Goal: Transaction & Acquisition: Purchase product/service

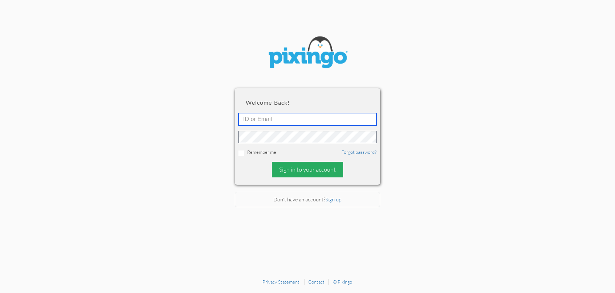
type input "[EMAIL_ADDRESS][DOMAIN_NAME]"
click at [289, 171] on div "Sign in to your account" at bounding box center [307, 170] width 71 height 16
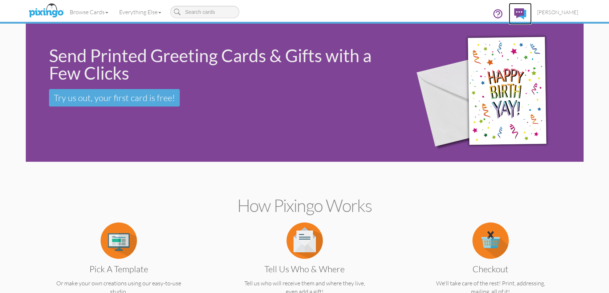
click at [520, 12] on img at bounding box center [520, 13] width 12 height 11
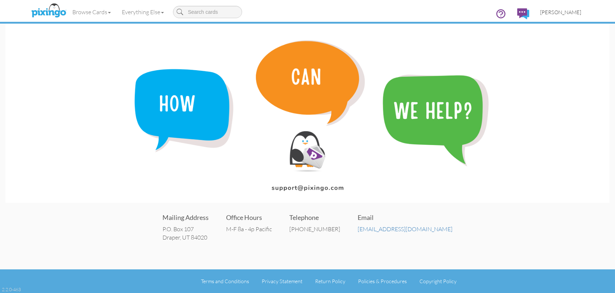
click at [552, 12] on span "[PERSON_NAME]" at bounding box center [560, 12] width 41 height 6
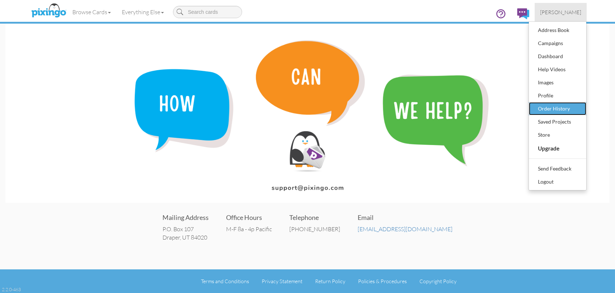
click at [554, 110] on div "Order History" at bounding box center [557, 108] width 43 height 11
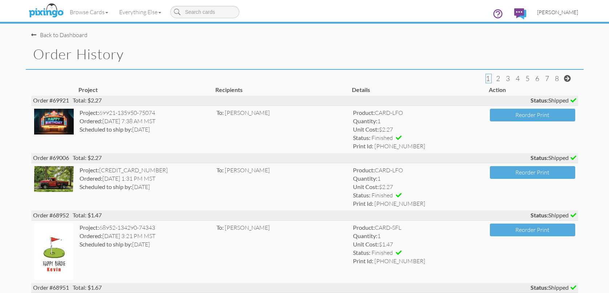
click at [553, 11] on span "[PERSON_NAME]" at bounding box center [557, 12] width 41 height 6
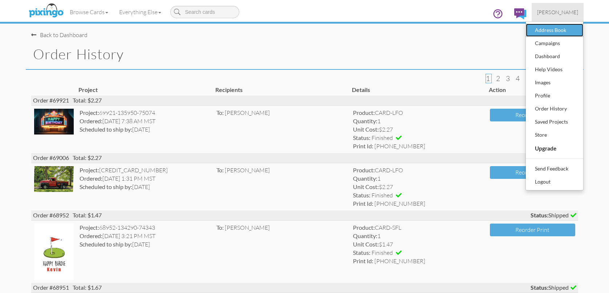
click at [544, 30] on div "Address Book" at bounding box center [554, 30] width 43 height 11
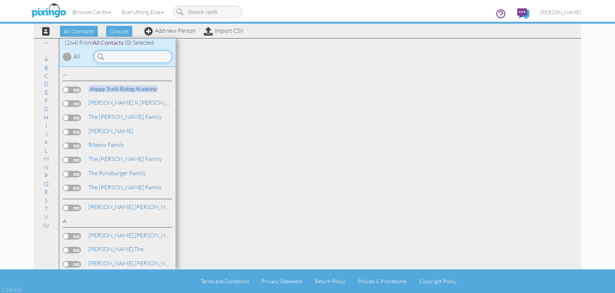
click at [121, 59] on input at bounding box center [133, 57] width 78 height 12
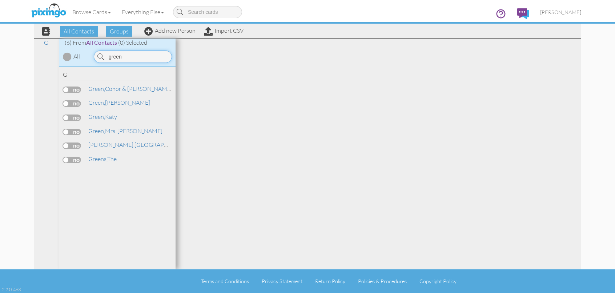
type input "green"
click at [76, 91] on label at bounding box center [72, 89] width 18 height 7
click at [0, 0] on input "checkbox" at bounding box center [0, 0] width 0 height 0
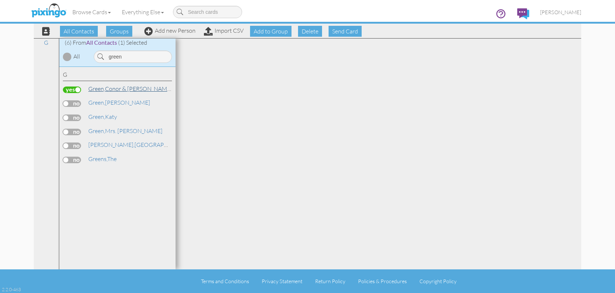
click at [105, 90] on span "Green," at bounding box center [96, 88] width 17 height 7
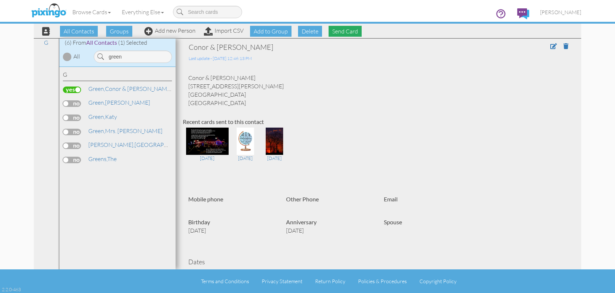
click at [345, 33] on span "Send Card" at bounding box center [344, 31] width 33 height 11
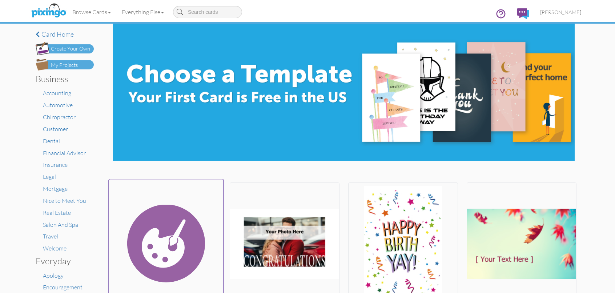
click at [179, 232] on img at bounding box center [166, 243] width 114 height 122
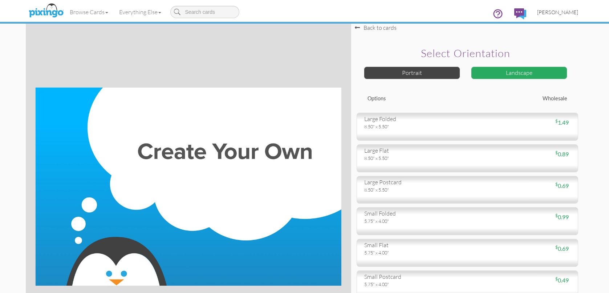
click at [542, 16] on link "[PERSON_NAME]" at bounding box center [558, 12] width 52 height 19
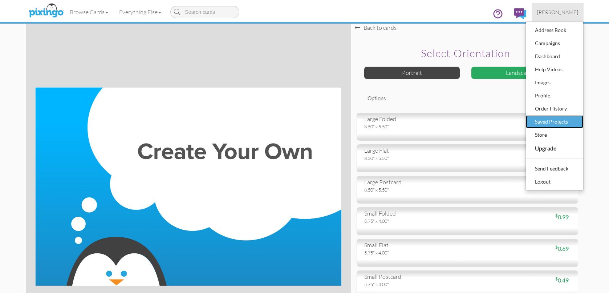
click at [544, 125] on div "Saved Projects" at bounding box center [554, 121] width 43 height 11
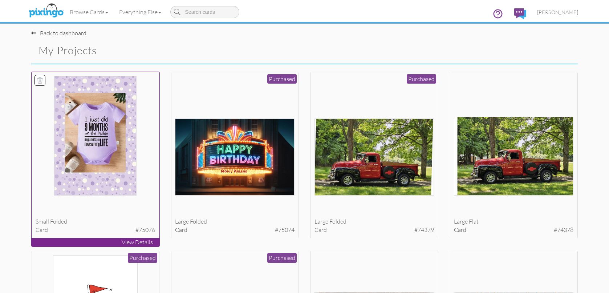
click at [116, 166] on img at bounding box center [95, 136] width 82 height 120
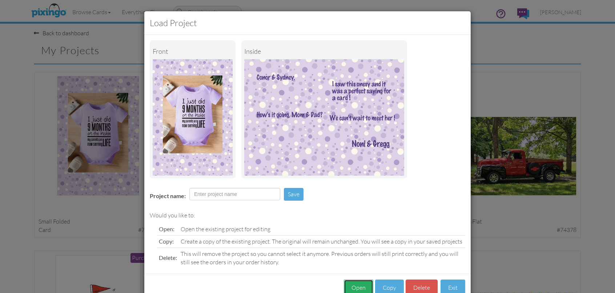
click at [359, 286] on button "Open" at bounding box center [358, 287] width 29 height 16
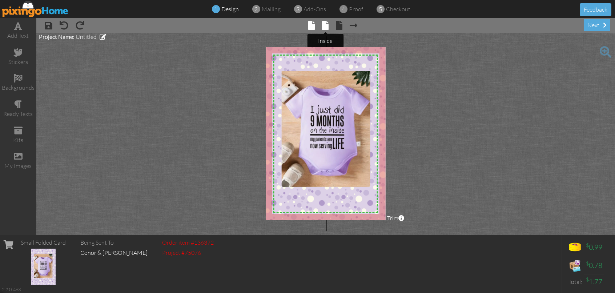
click at [326, 25] on span at bounding box center [325, 25] width 7 height 9
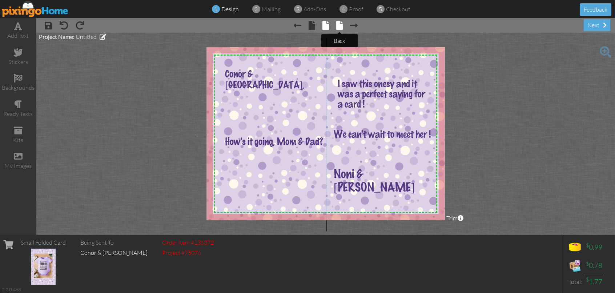
click at [341, 24] on span at bounding box center [339, 25] width 7 height 9
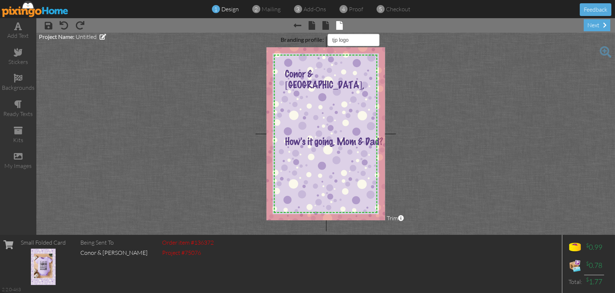
select select "object:3198"
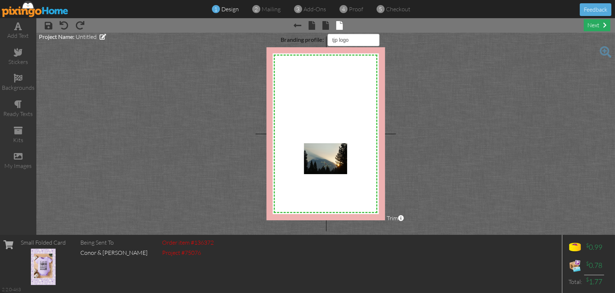
click at [605, 27] on span at bounding box center [605, 25] width 4 height 6
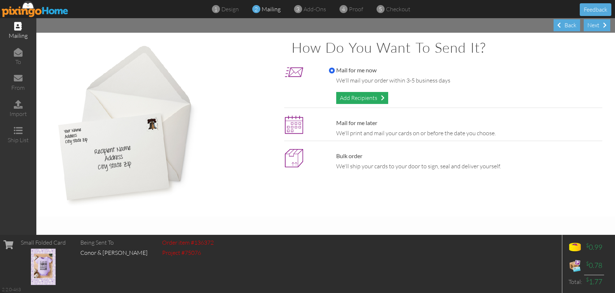
click at [362, 96] on div "Add Recipients" at bounding box center [362, 98] width 52 height 12
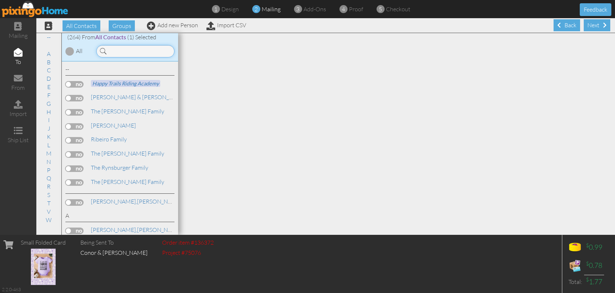
click at [115, 52] on input at bounding box center [135, 51] width 78 height 12
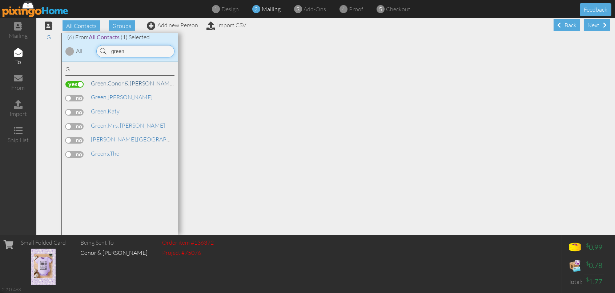
type input "green"
click at [103, 83] on span "Green," at bounding box center [99, 83] width 17 height 7
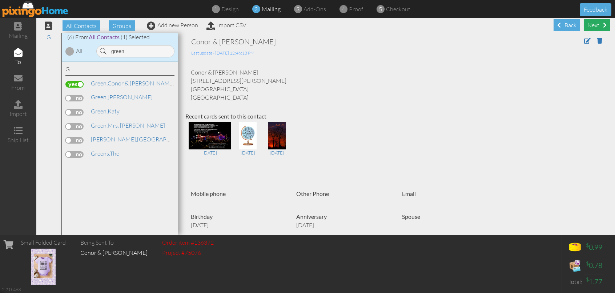
click at [592, 27] on div "Next" at bounding box center [597, 25] width 27 height 12
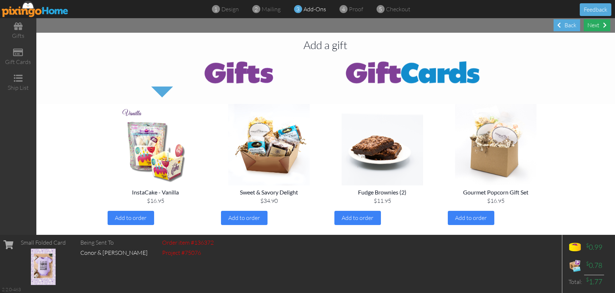
drag, startPoint x: 596, startPoint y: 24, endPoint x: 593, endPoint y: 27, distance: 4.4
click at [596, 24] on div "Next" at bounding box center [597, 25] width 27 height 12
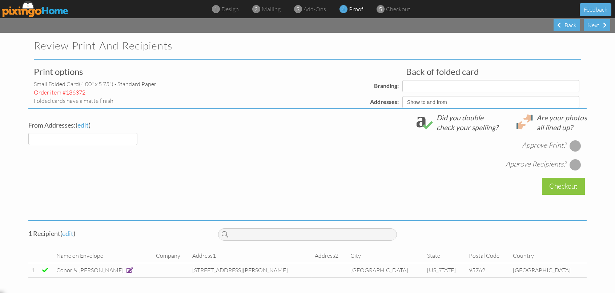
select select "object:3985"
select select "object:3988"
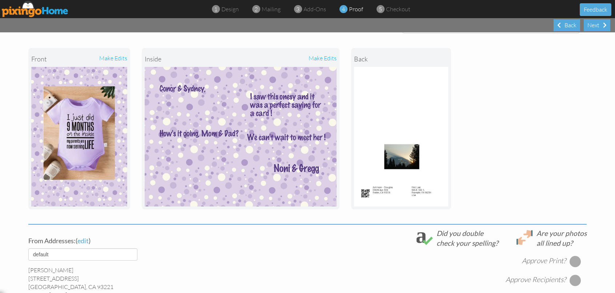
scroll to position [73, 0]
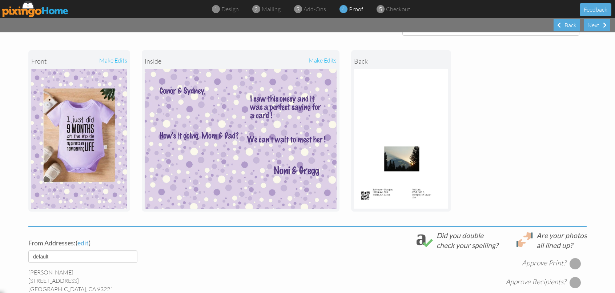
click at [574, 262] on div at bounding box center [575, 264] width 12 height 12
click at [571, 282] on div at bounding box center [575, 282] width 12 height 12
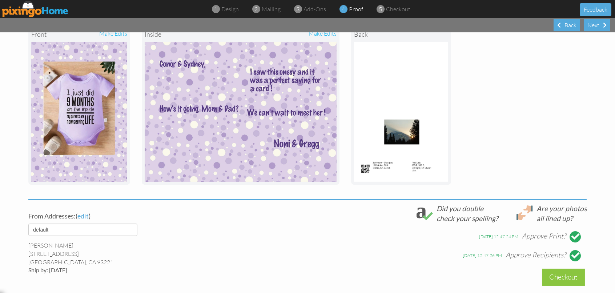
scroll to position [189, 0]
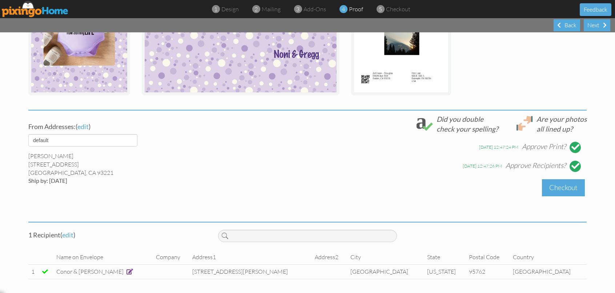
click at [562, 188] on div "Checkout" at bounding box center [563, 187] width 43 height 17
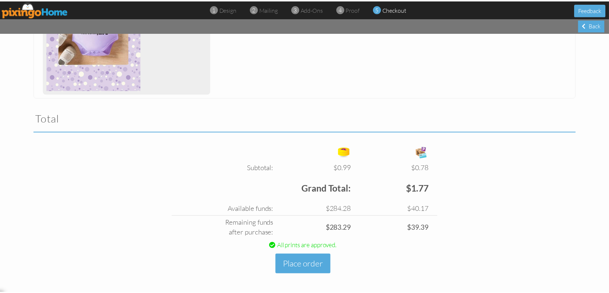
scroll to position [175, 0]
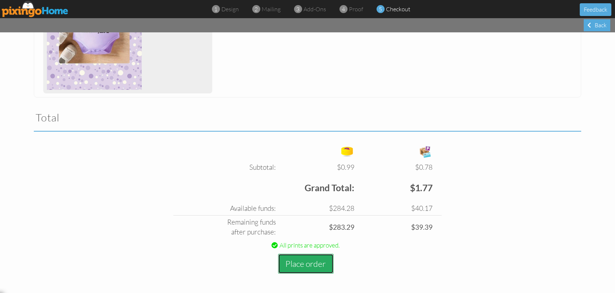
click at [303, 265] on button "Place order" at bounding box center [306, 264] width 56 height 20
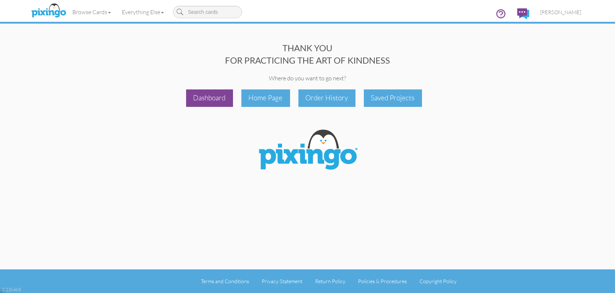
click at [218, 100] on div "Dashboard" at bounding box center [209, 97] width 47 height 17
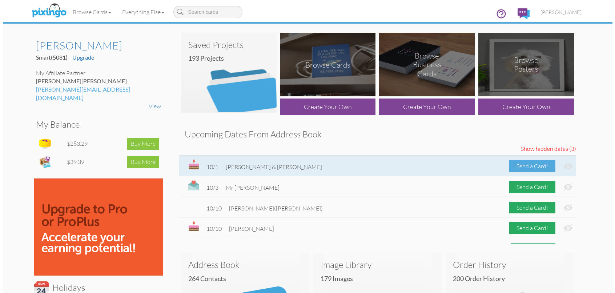
scroll to position [48, 0]
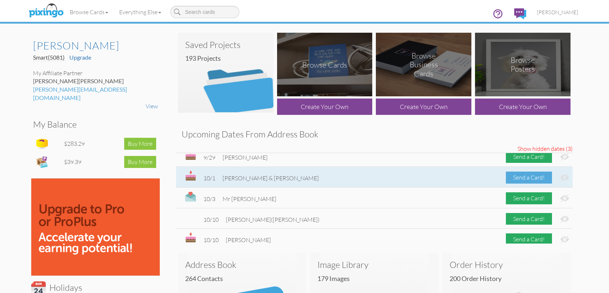
click at [520, 175] on div "Send a Card!" at bounding box center [529, 177] width 46 height 12
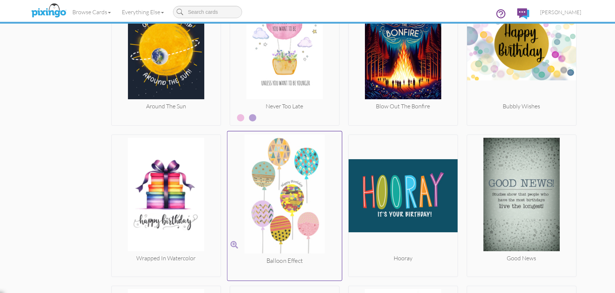
scroll to position [969, 0]
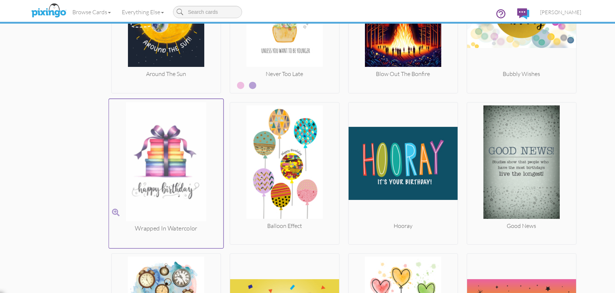
click at [159, 179] on img at bounding box center [166, 163] width 114 height 122
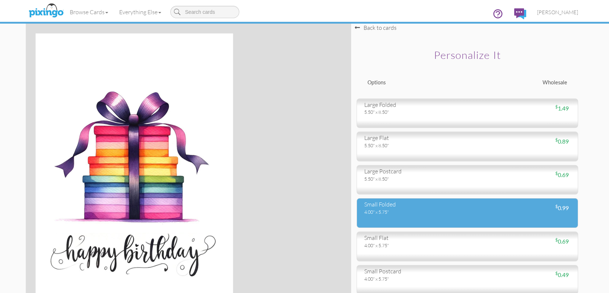
click at [400, 212] on div "4.00" x 5.75"" at bounding box center [413, 212] width 98 height 7
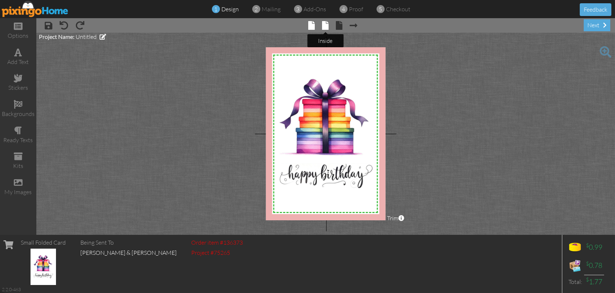
click at [326, 24] on span at bounding box center [325, 25] width 7 height 9
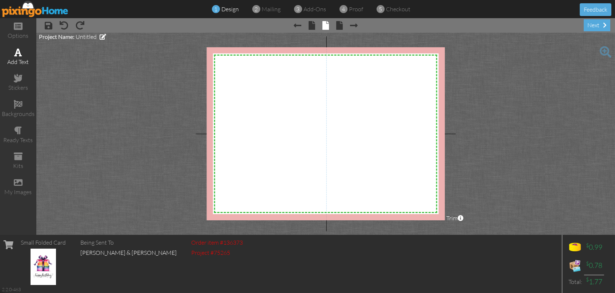
click at [23, 59] on div "add text" at bounding box center [18, 62] width 36 height 8
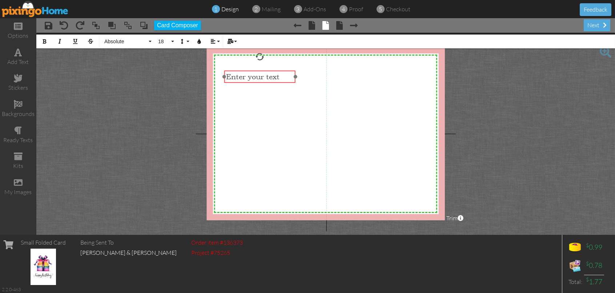
drag, startPoint x: 373, startPoint y: 64, endPoint x: 266, endPoint y: 64, distance: 106.8
click at [265, 70] on div "​ Enter your text ​" at bounding box center [259, 76] width 71 height 13
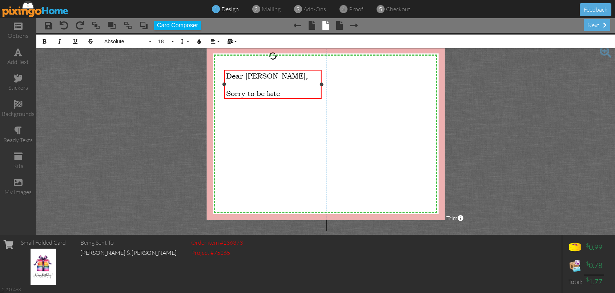
drag, startPoint x: 295, startPoint y: 84, endPoint x: 321, endPoint y: 82, distance: 26.2
click at [321, 82] on div "Dear [PERSON_NAME], ​ Sorry to be late ×" at bounding box center [272, 84] width 97 height 29
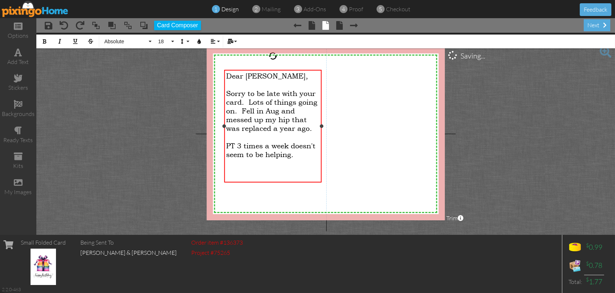
click at [247, 100] on span "Sorry to be late with your card. Lots of things going on. Fell in Aug and messe…" at bounding box center [271, 111] width 91 height 44
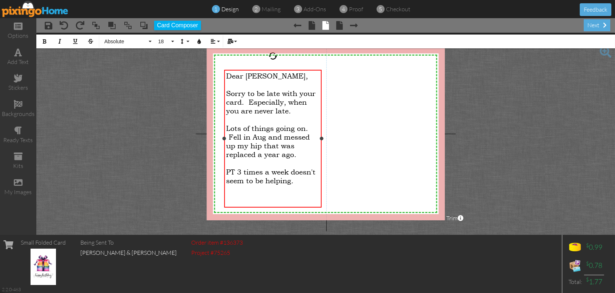
click at [228, 133] on span "Lots of things going on. Fell in Aug and messed up my hip that was replaced a y…" at bounding box center [268, 141] width 84 height 35
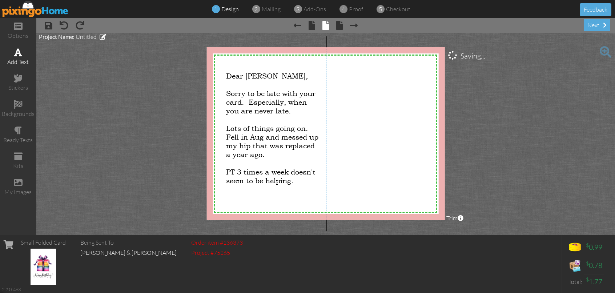
click at [17, 52] on span at bounding box center [19, 52] width 8 height 9
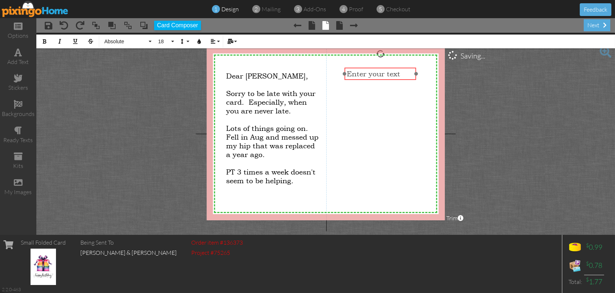
drag, startPoint x: 272, startPoint y: 65, endPoint x: 387, endPoint y: 68, distance: 114.1
click at [387, 68] on div "​ Enter your text ​" at bounding box center [379, 74] width 71 height 13
drag, startPoint x: 416, startPoint y: 73, endPoint x: 440, endPoint y: 73, distance: 23.6
click at [440, 73] on div at bounding box center [440, 74] width 4 height 4
drag, startPoint x: 397, startPoint y: 68, endPoint x: 387, endPoint y: 61, distance: 12.3
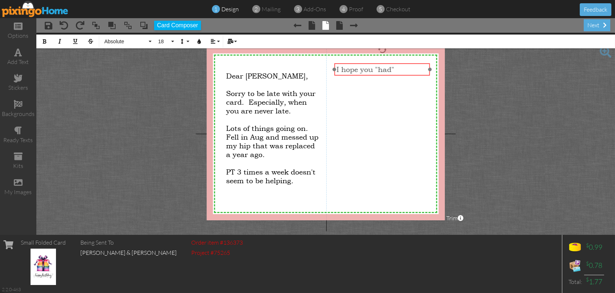
click at [386, 63] on div "I hope you "had" ​ ​" at bounding box center [381, 69] width 95 height 13
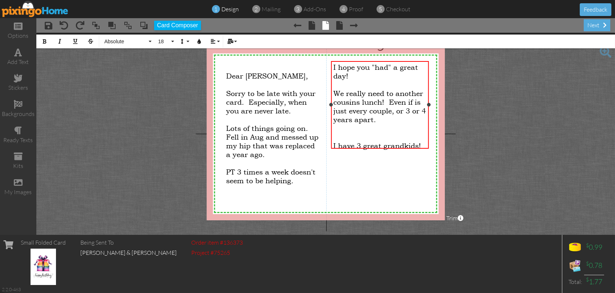
click at [331, 109] on div "I hope you "had" a great day! ​ We really need to another cousins lunch! Even i…" at bounding box center [379, 105] width 97 height 88
click at [334, 142] on span "I have 3 great grandkids!" at bounding box center [377, 145] width 88 height 9
click at [421, 133] on span "I have 3 great grandkids!" at bounding box center [377, 137] width 88 height 9
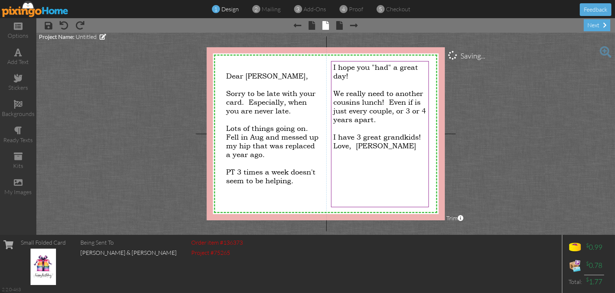
click at [567, 190] on project-studio-wrapper "X X X X X X X X X X X X X X X X X X X X X X X X X X X X X X X X X X X X X X X X…" at bounding box center [325, 134] width 578 height 202
click at [18, 178] on span at bounding box center [18, 182] width 9 height 9
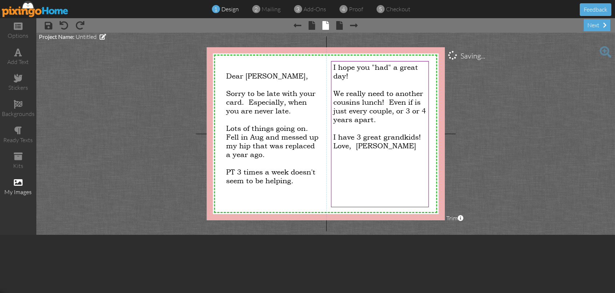
click at [19, 182] on span at bounding box center [18, 182] width 9 height 9
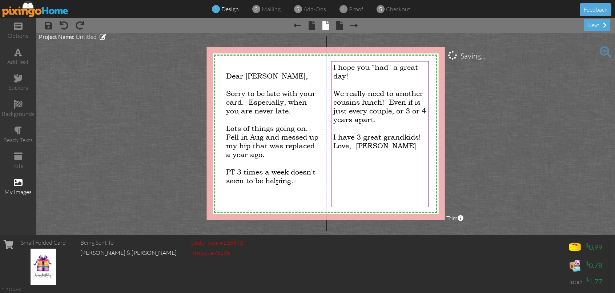
click at [19, 182] on span at bounding box center [18, 182] width 9 height 9
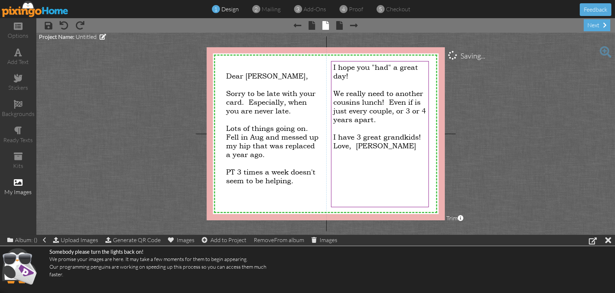
click at [19, 183] on span at bounding box center [18, 182] width 9 height 9
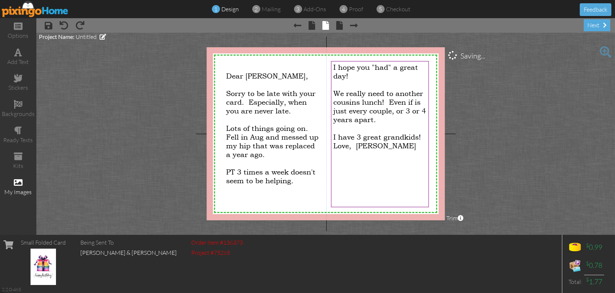
click at [19, 183] on span at bounding box center [18, 182] width 9 height 9
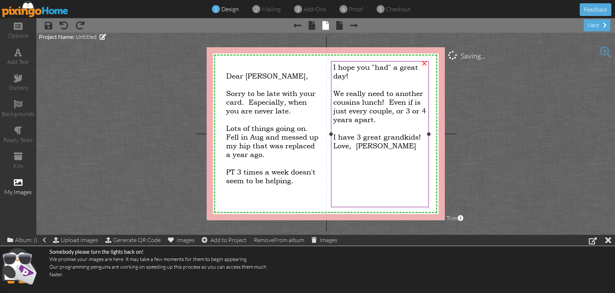
click at [372, 142] on span "Love, [PERSON_NAME]" at bounding box center [374, 145] width 83 height 9
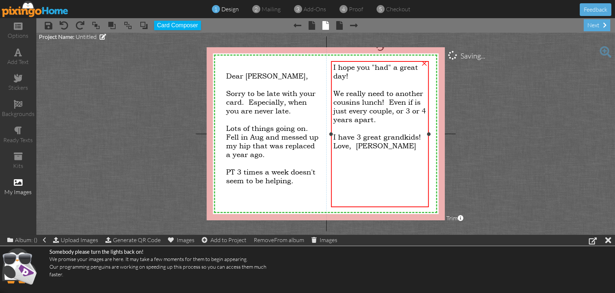
click at [370, 142] on span "Love, [PERSON_NAME]" at bounding box center [374, 145] width 83 height 9
click at [371, 142] on span "Love, [PERSON_NAME]" at bounding box center [374, 145] width 83 height 9
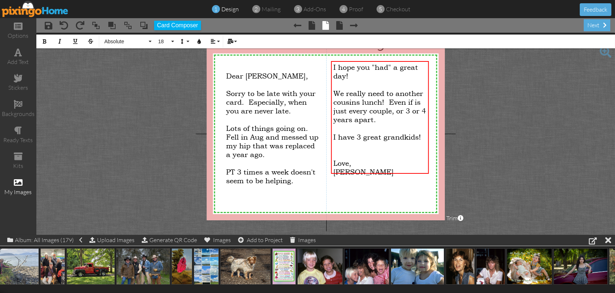
scroll to position [0, 248]
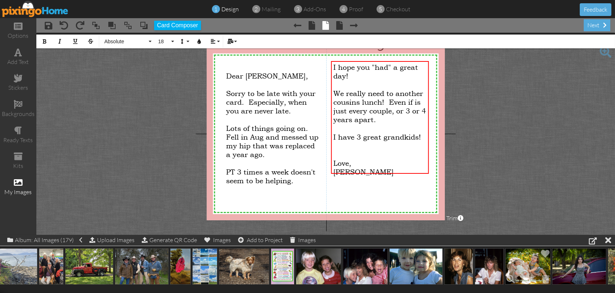
click at [528, 272] on img at bounding box center [527, 266] width 45 height 36
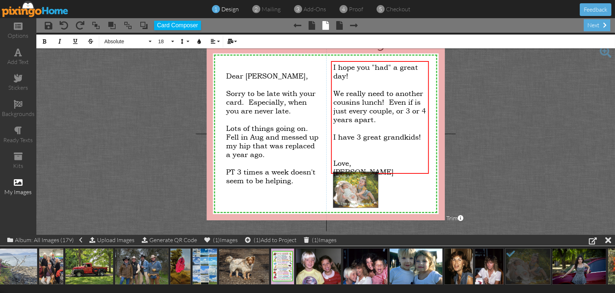
drag, startPoint x: 528, startPoint y: 268, endPoint x: 355, endPoint y: 192, distance: 188.4
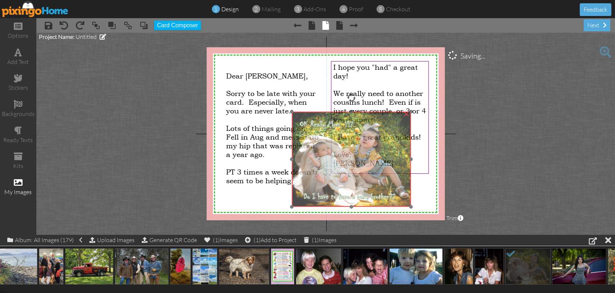
drag, startPoint x: 398, startPoint y: 202, endPoint x: 354, endPoint y: 136, distance: 79.0
click at [354, 136] on img at bounding box center [351, 159] width 119 height 95
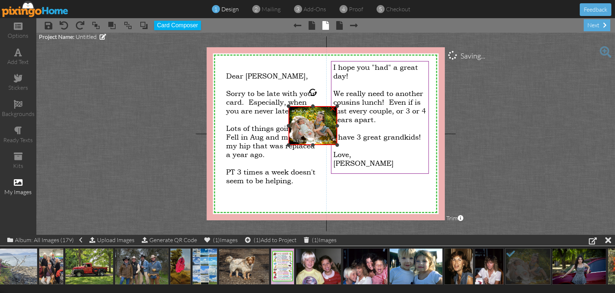
drag, startPoint x: 407, startPoint y: 202, endPoint x: 318, endPoint y: 146, distance: 104.7
click at [318, 145] on div "×" at bounding box center [312, 125] width 48 height 39
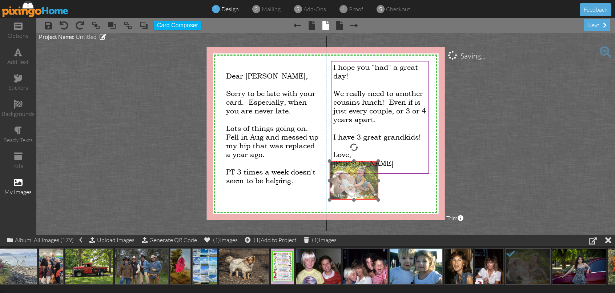
drag, startPoint x: 324, startPoint y: 126, endPoint x: 365, endPoint y: 181, distance: 68.5
click at [365, 181] on img at bounding box center [354, 180] width 48 height 39
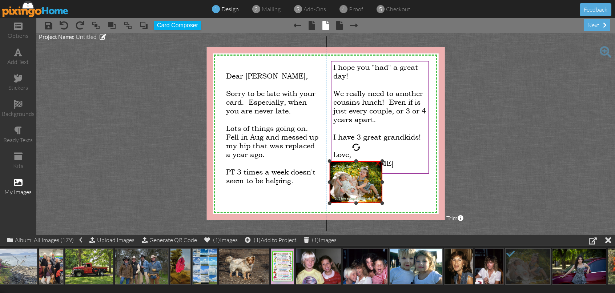
drag, startPoint x: 377, startPoint y: 199, endPoint x: 380, endPoint y: 203, distance: 4.1
click at [380, 203] on div at bounding box center [382, 203] width 4 height 4
